Goal: Use online tool/utility: Utilize a website feature to perform a specific function

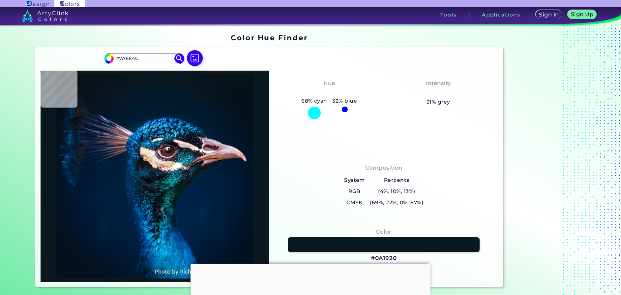
click at [143, 59] on input "#7A6E4C" at bounding box center [144, 58] width 61 height 9
type input "#7a6e4c"
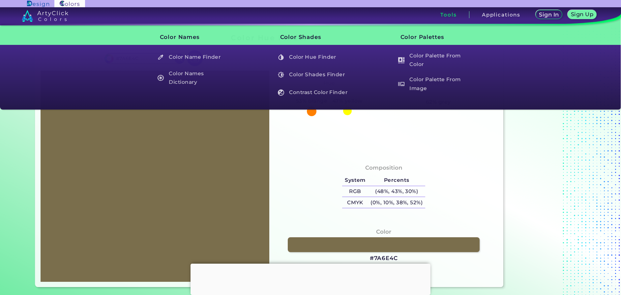
click at [455, 263] on div "Color #7A6E4C" at bounding box center [383, 245] width 218 height 42
click at [309, 263] on div at bounding box center [310, 263] width 240 height 0
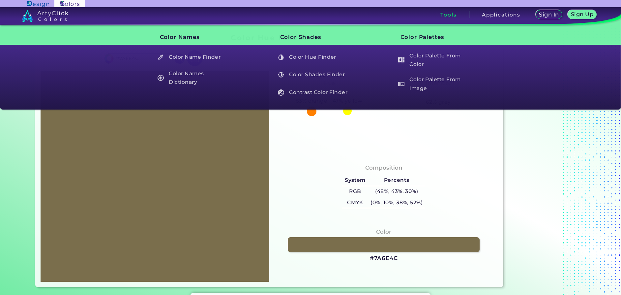
click at [446, 14] on h3 "Tools" at bounding box center [448, 14] width 16 height 5
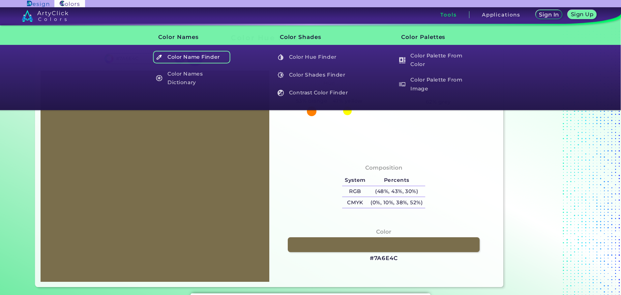
click at [208, 59] on h5 "Color Name Finder" at bounding box center [191, 57] width 77 height 13
